Goal: Navigation & Orientation: Go to known website

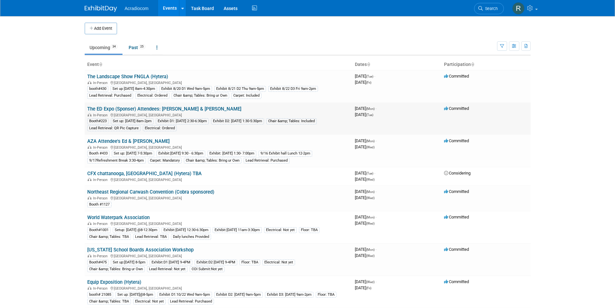
click at [133, 107] on link "The ED Expo (Sponser) Attendees: [PERSON_NAME] & [PERSON_NAME]" at bounding box center [164, 109] width 154 height 6
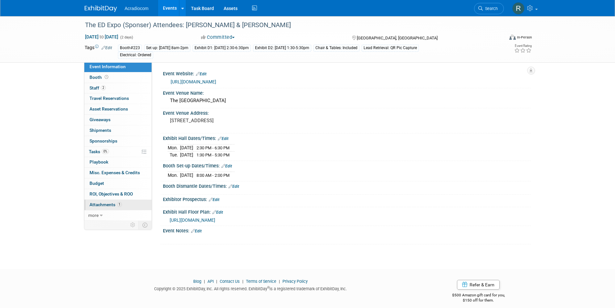
click at [114, 203] on span "Attachments 1" at bounding box center [105, 204] width 32 height 5
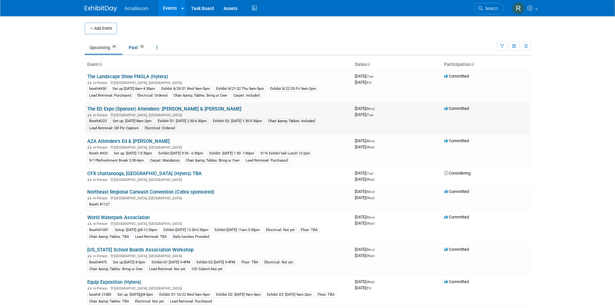
click at [130, 108] on link "The ED Expo (Sponser) Attendees: [PERSON_NAME] & [PERSON_NAME]" at bounding box center [164, 109] width 154 height 6
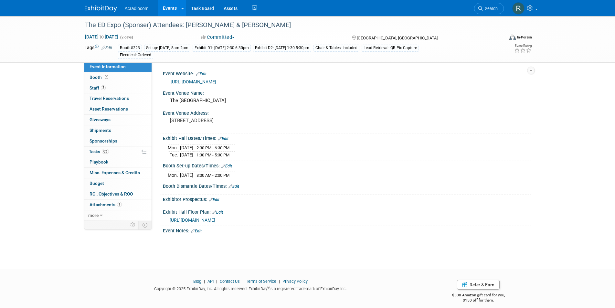
click at [199, 80] on link "[URL][DOMAIN_NAME]" at bounding box center [194, 81] width 46 height 5
